Goal: Find specific page/section: Find specific page/section

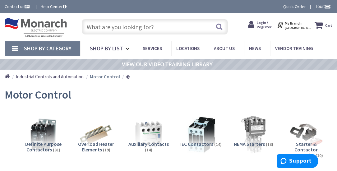
click at [51, 48] on span "Shop By Category" at bounding box center [48, 48] width 48 height 7
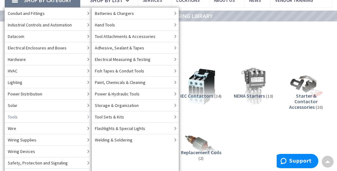
scroll to position [41, 0]
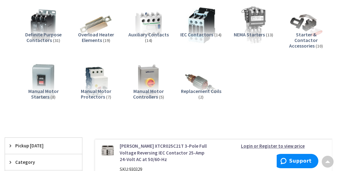
scroll to position [41, 0]
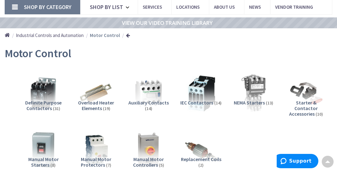
click at [72, 8] on link "Shop By Category" at bounding box center [43, 7] width 76 height 14
